Goal: Task Accomplishment & Management: Use online tool/utility

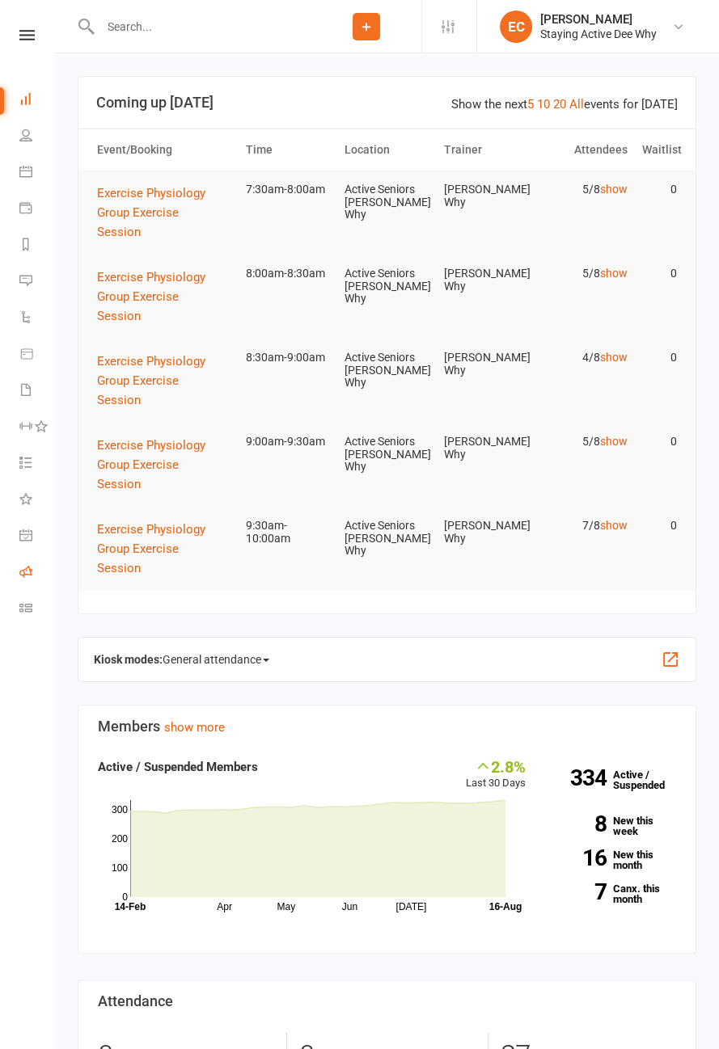
click at [20, 572] on icon at bounding box center [25, 571] width 13 height 13
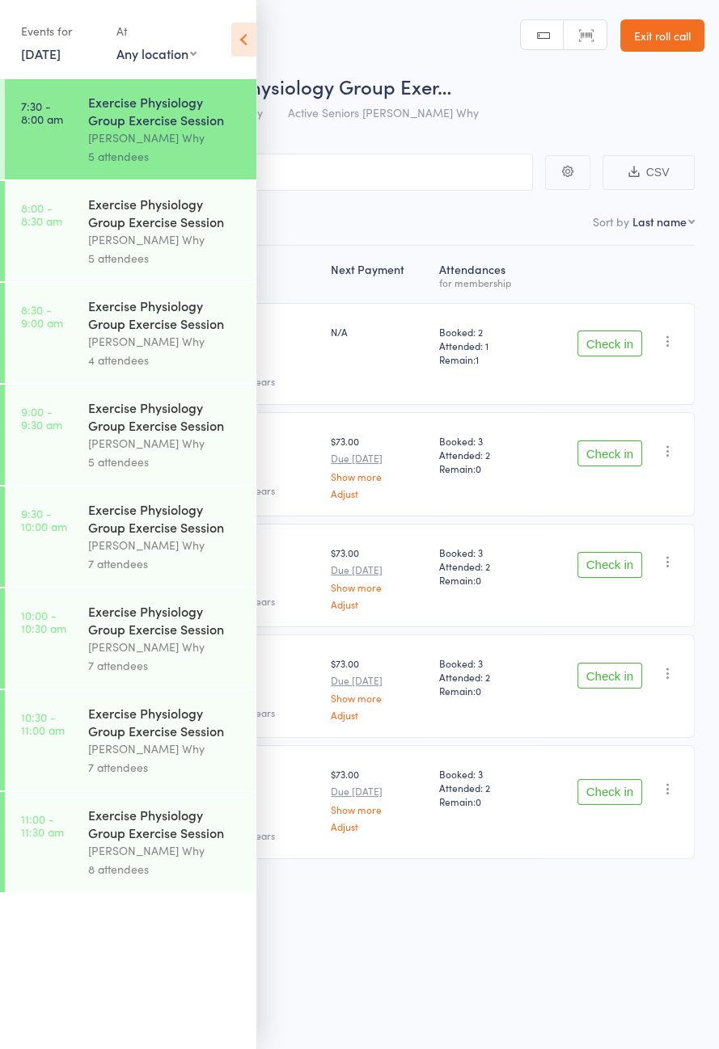
click at [243, 43] on icon at bounding box center [243, 40] width 25 height 34
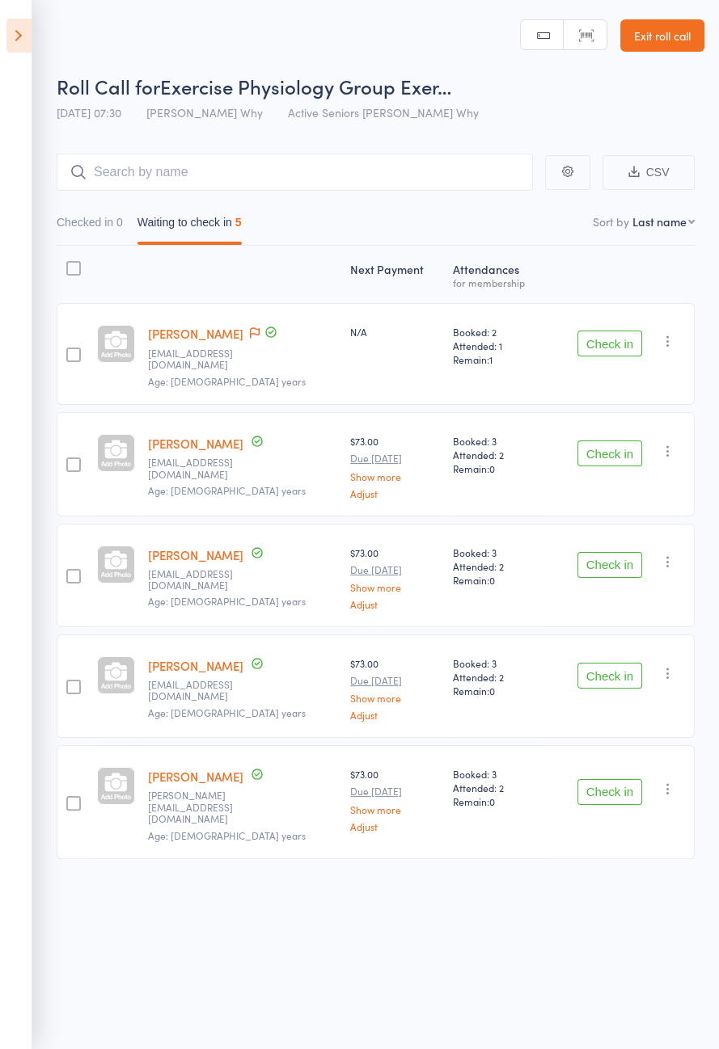
click at [604, 554] on button "Check in" at bounding box center [609, 565] width 65 height 26
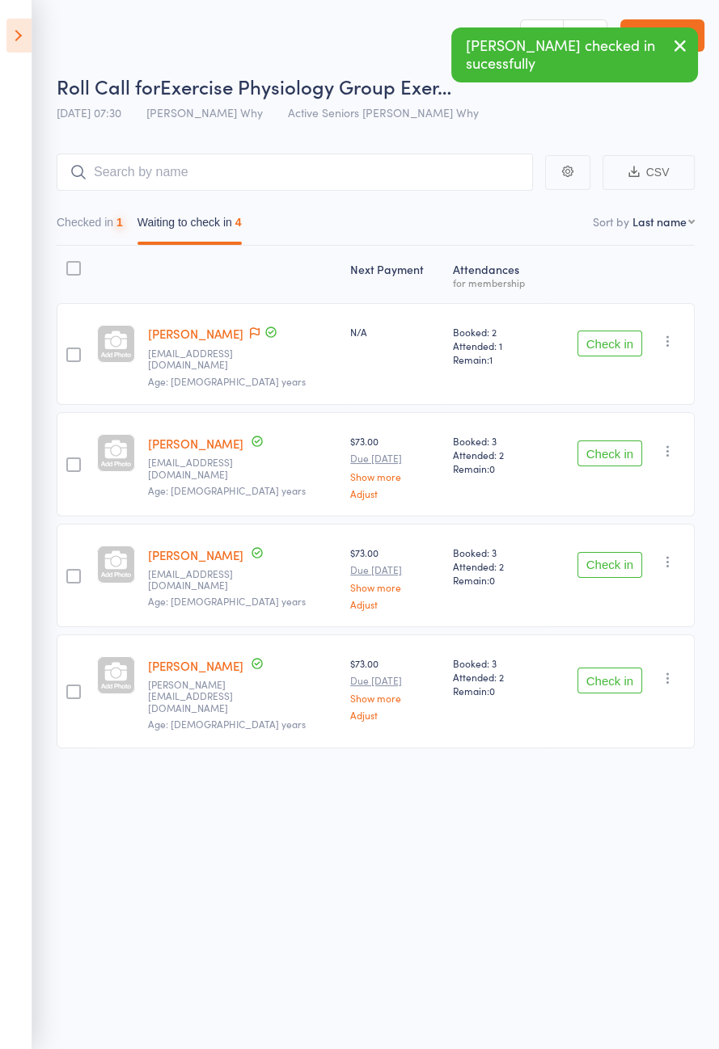
click at [605, 555] on button "Check in" at bounding box center [609, 565] width 65 height 26
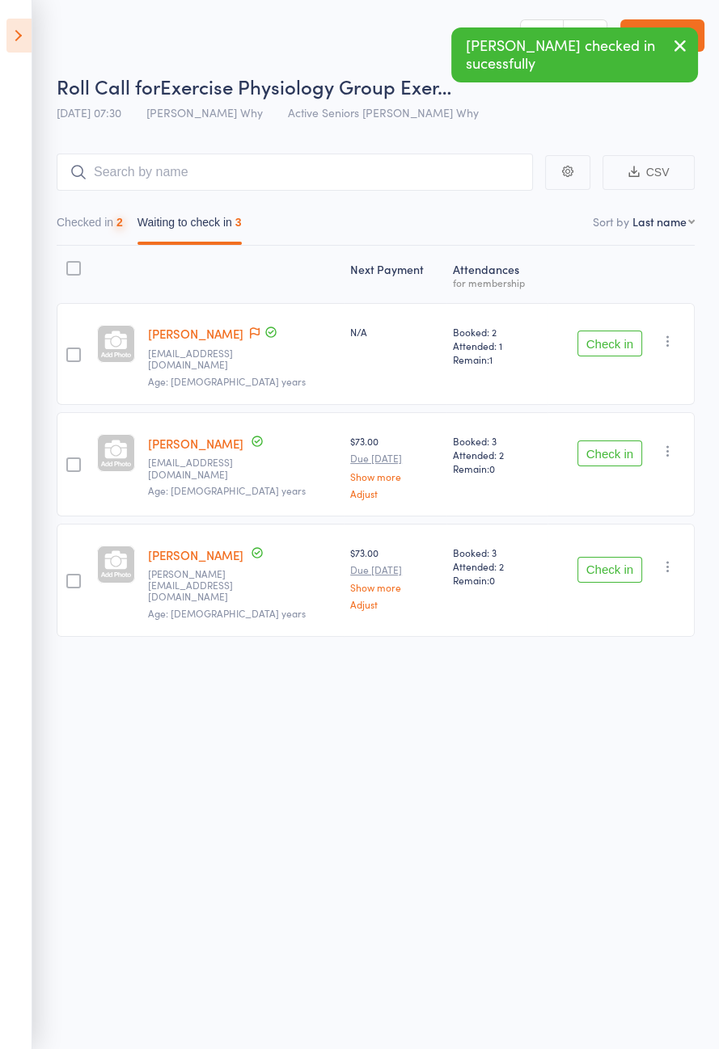
click at [612, 445] on button "Check in" at bounding box center [609, 454] width 65 height 26
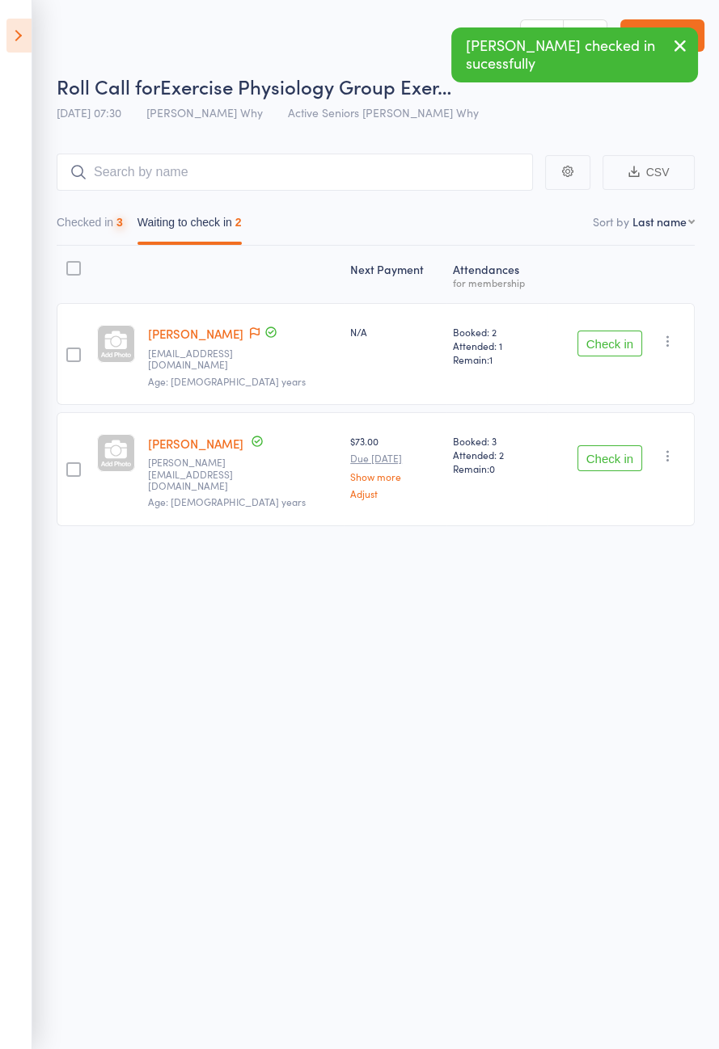
click at [611, 445] on button "Check in" at bounding box center [609, 458] width 65 height 26
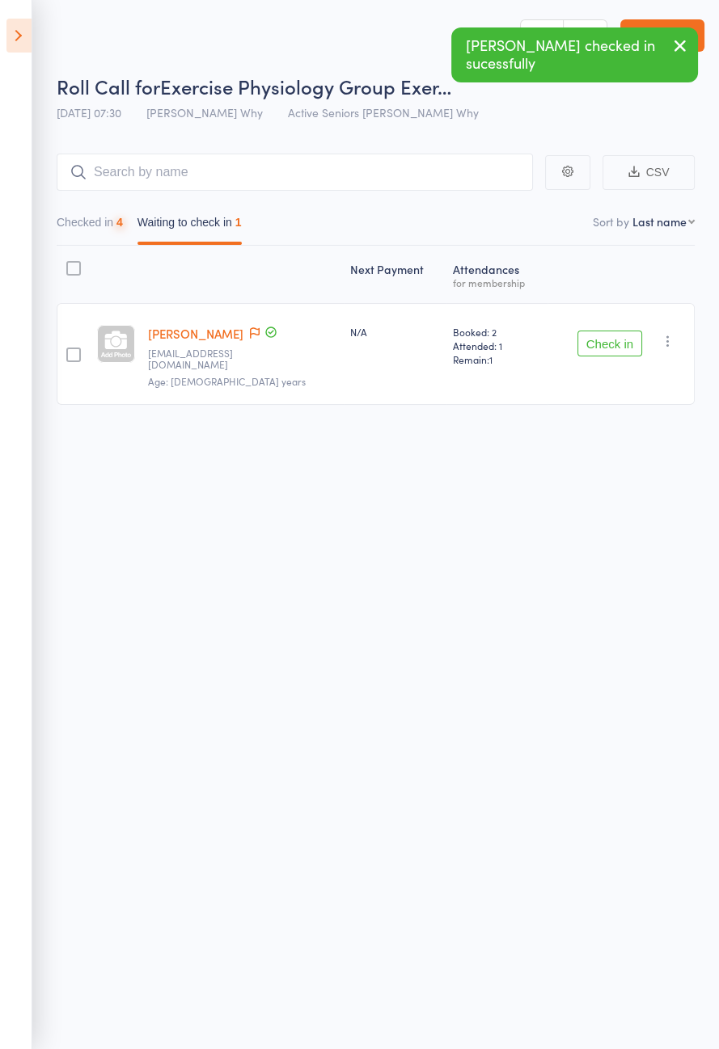
click at [250, 332] on icon at bounding box center [255, 332] width 10 height 11
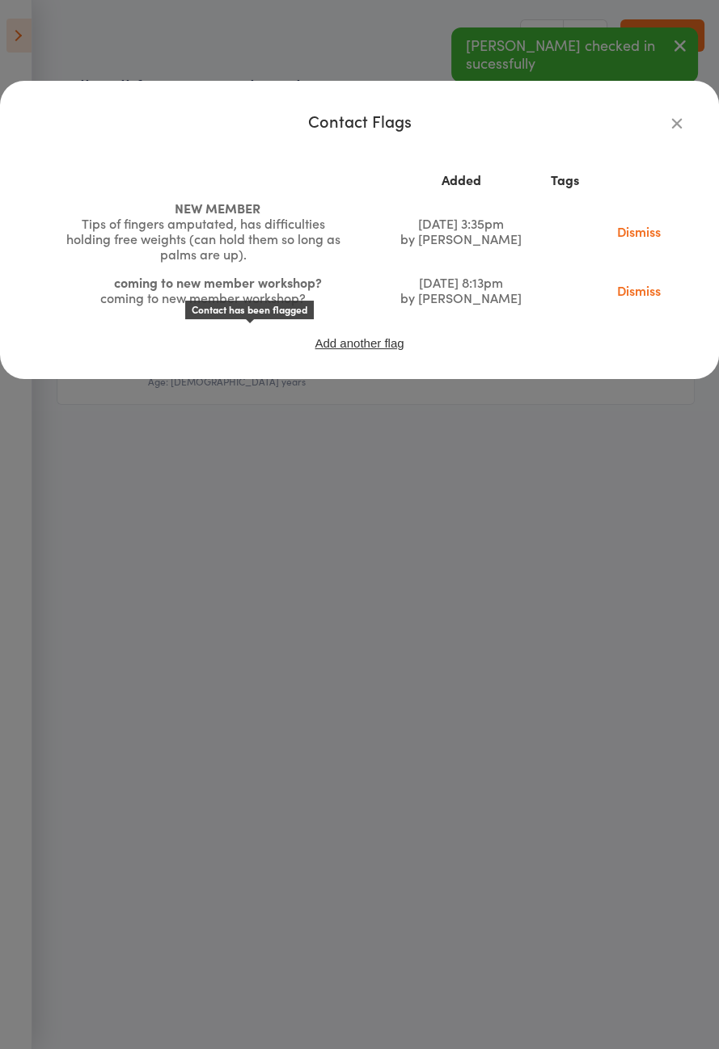
click at [674, 119] on icon "button" at bounding box center [677, 123] width 18 height 18
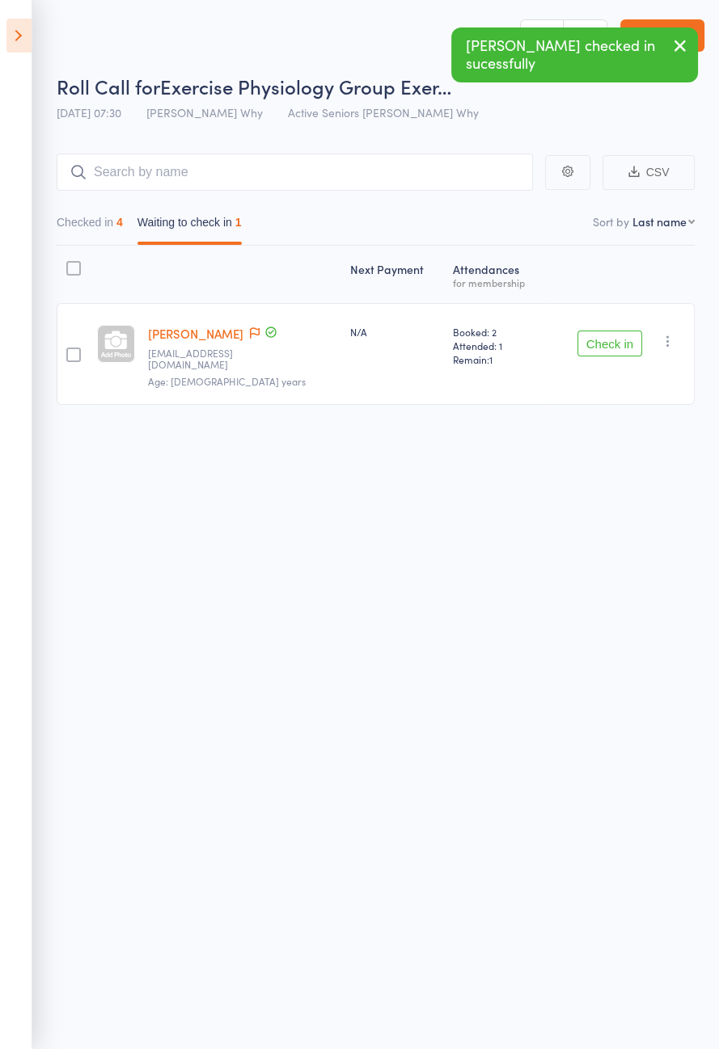
click at [600, 341] on button "Check in" at bounding box center [609, 344] width 65 height 26
